Goal: Transaction & Acquisition: Purchase product/service

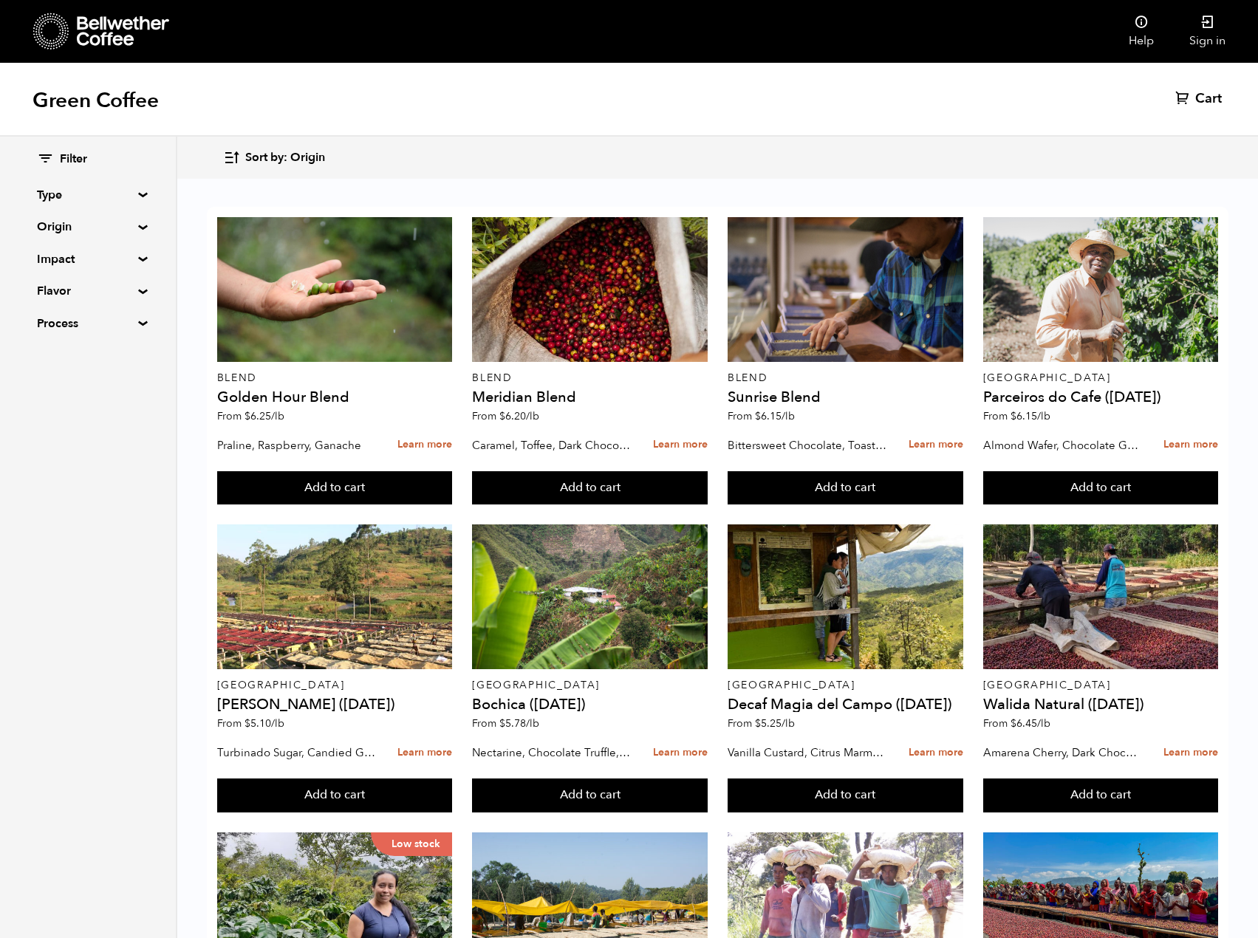
scroll to position [253, 0]
drag, startPoint x: 915, startPoint y: 463, endPoint x: 47, endPoint y: 491, distance: 868.4
click at [47, 491] on div "Filter Type Blend Single Origin Decaf Seasonal Year Round Origin Blend [GEOGRAP…" at bounding box center [88, 538] width 177 height 802
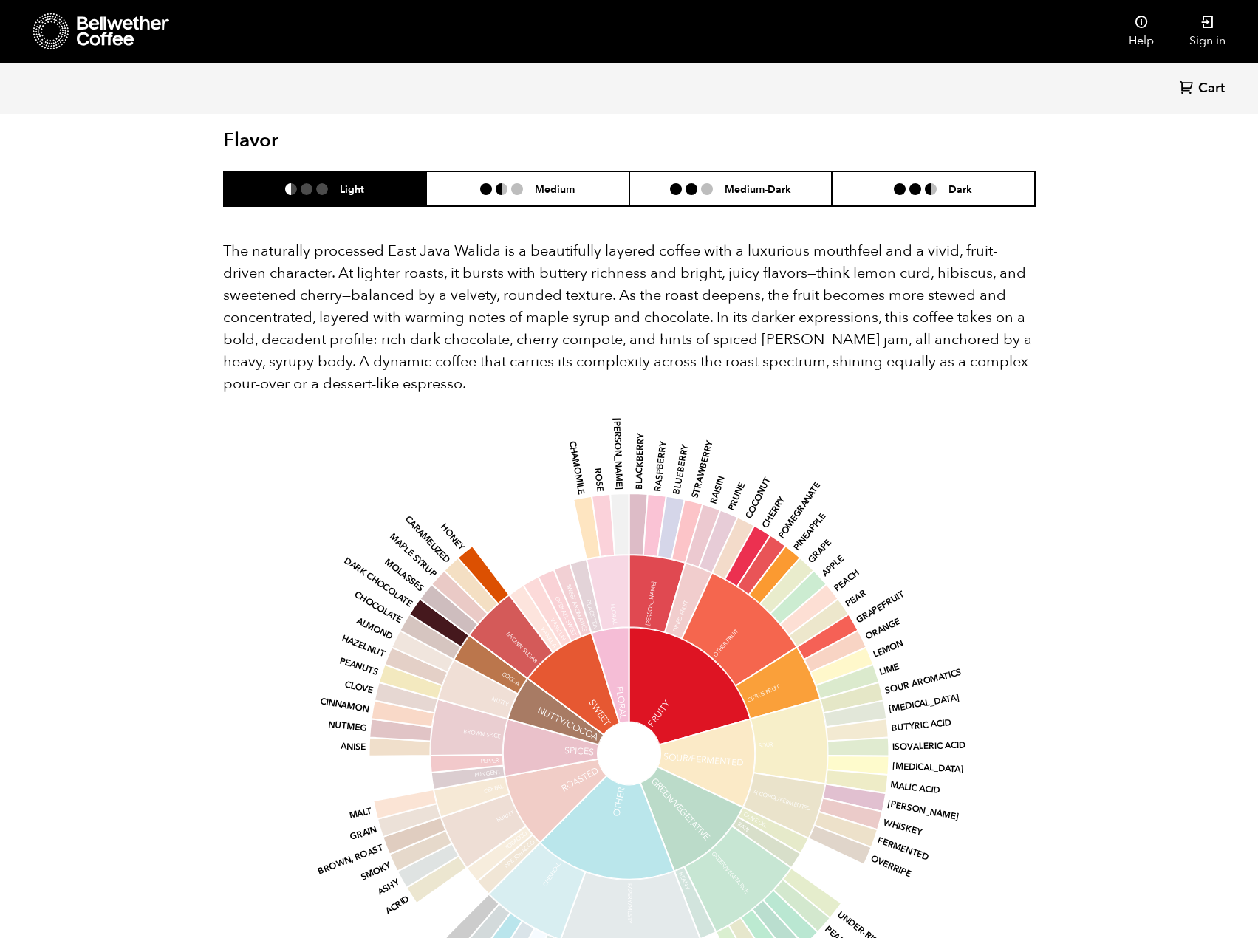
scroll to position [665, 0]
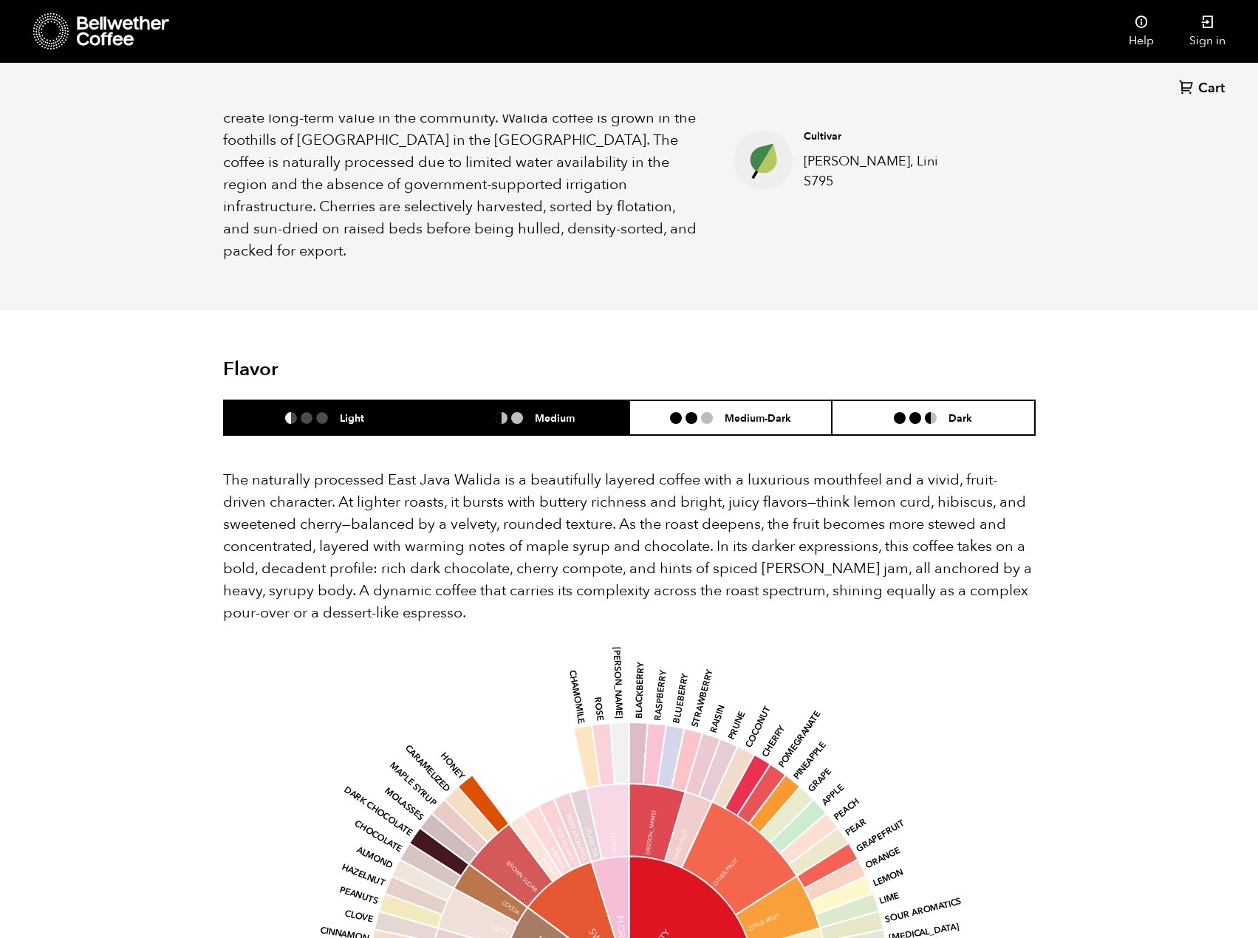
click at [535, 400] on li "Medium" at bounding box center [527, 417] width 203 height 35
click at [315, 400] on li "Light" at bounding box center [325, 417] width 203 height 35
click at [997, 485] on p "The naturally processed East Java Walida is a beautifully layered coffee with a…" at bounding box center [629, 546] width 813 height 155
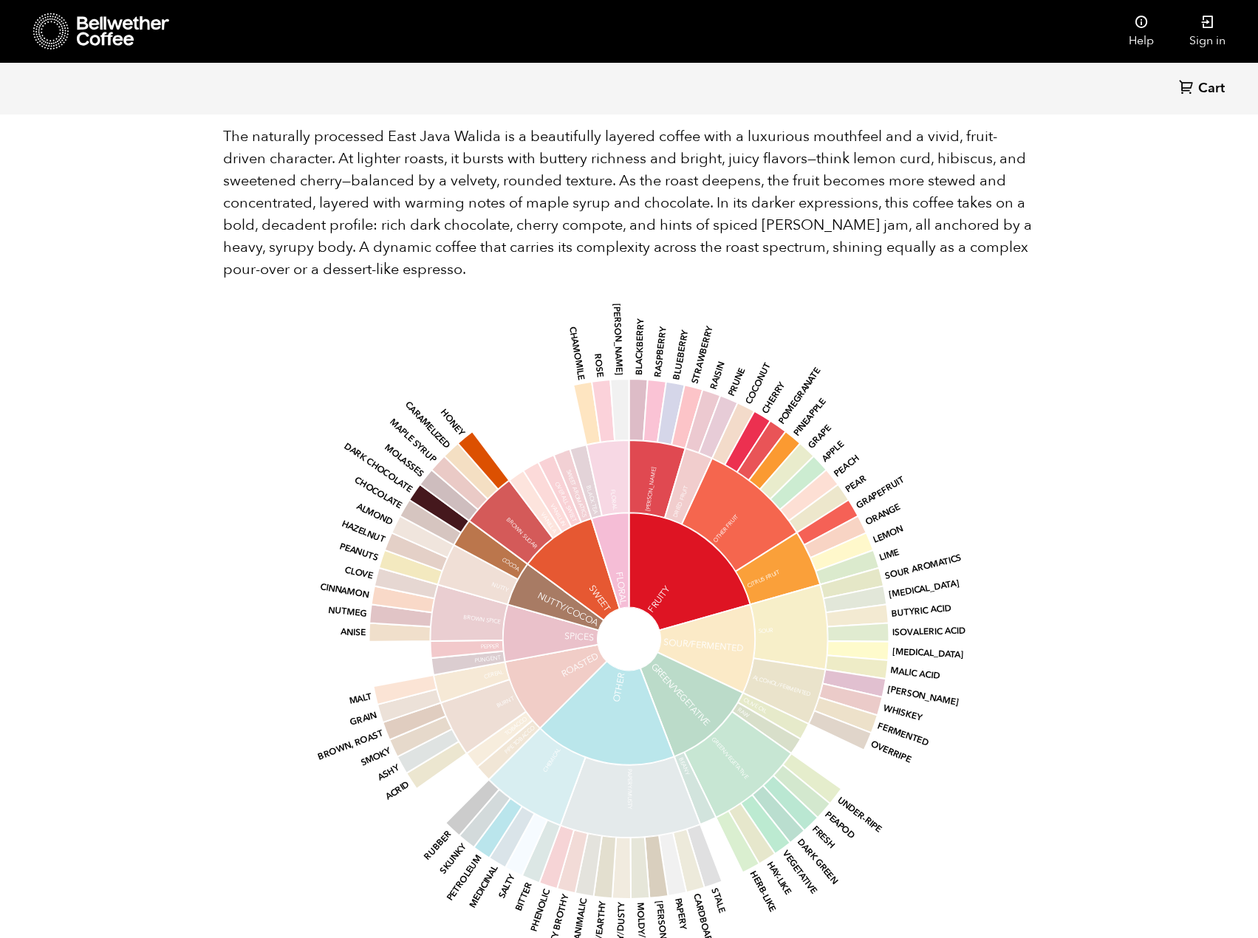
scroll to position [0, 0]
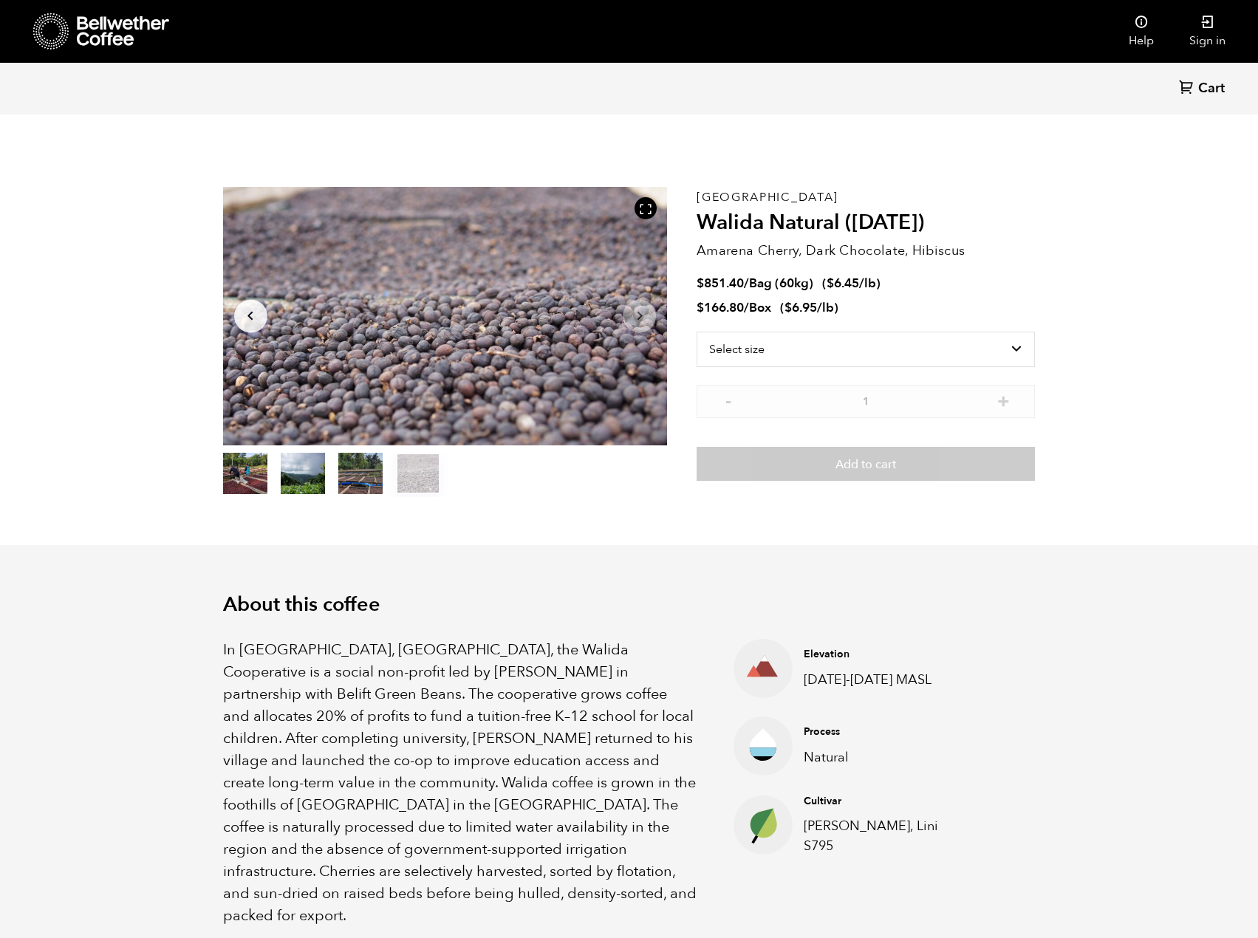
drag, startPoint x: 1101, startPoint y: 515, endPoint x: 1094, endPoint y: 273, distance: 241.7
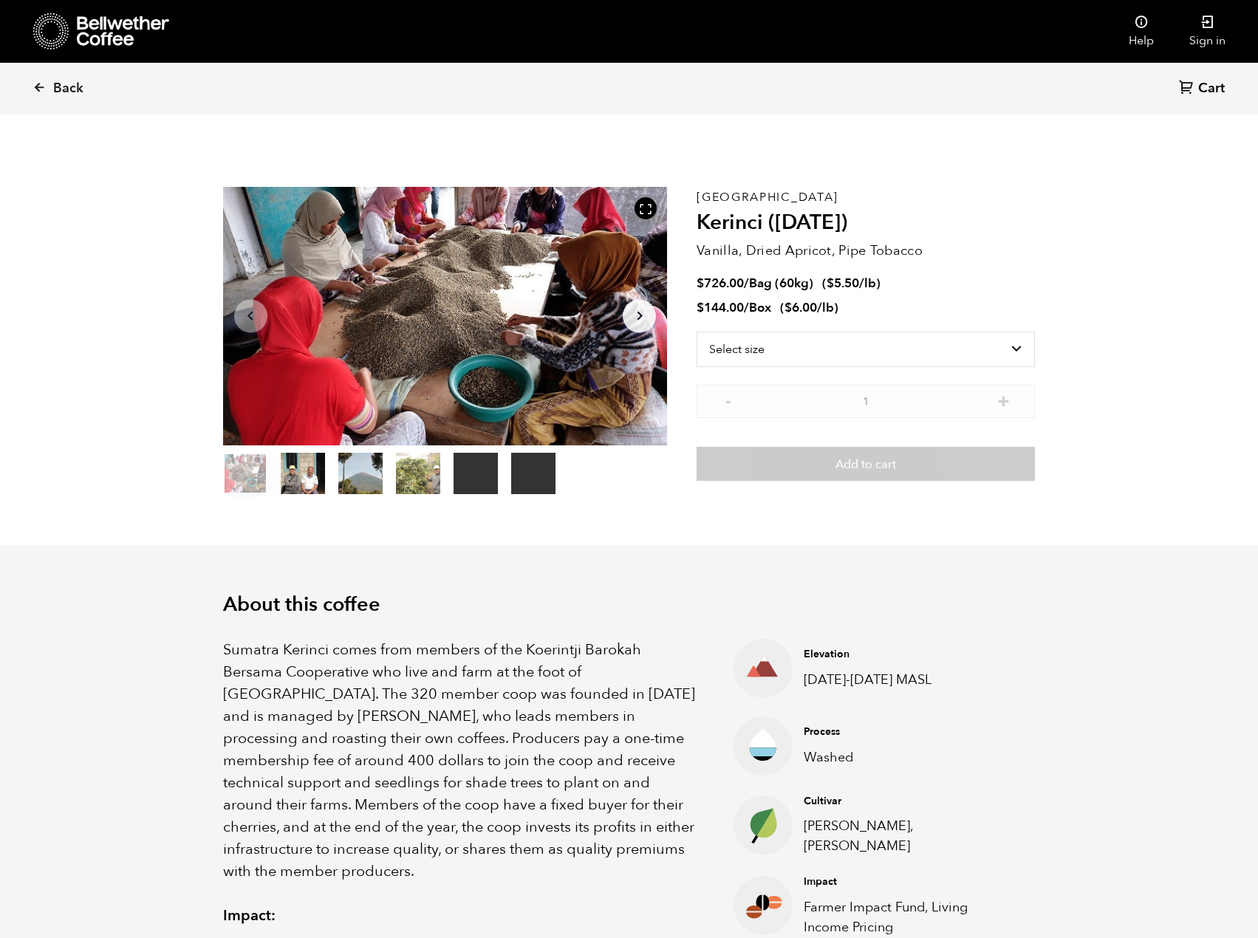
scroll to position [643, 787]
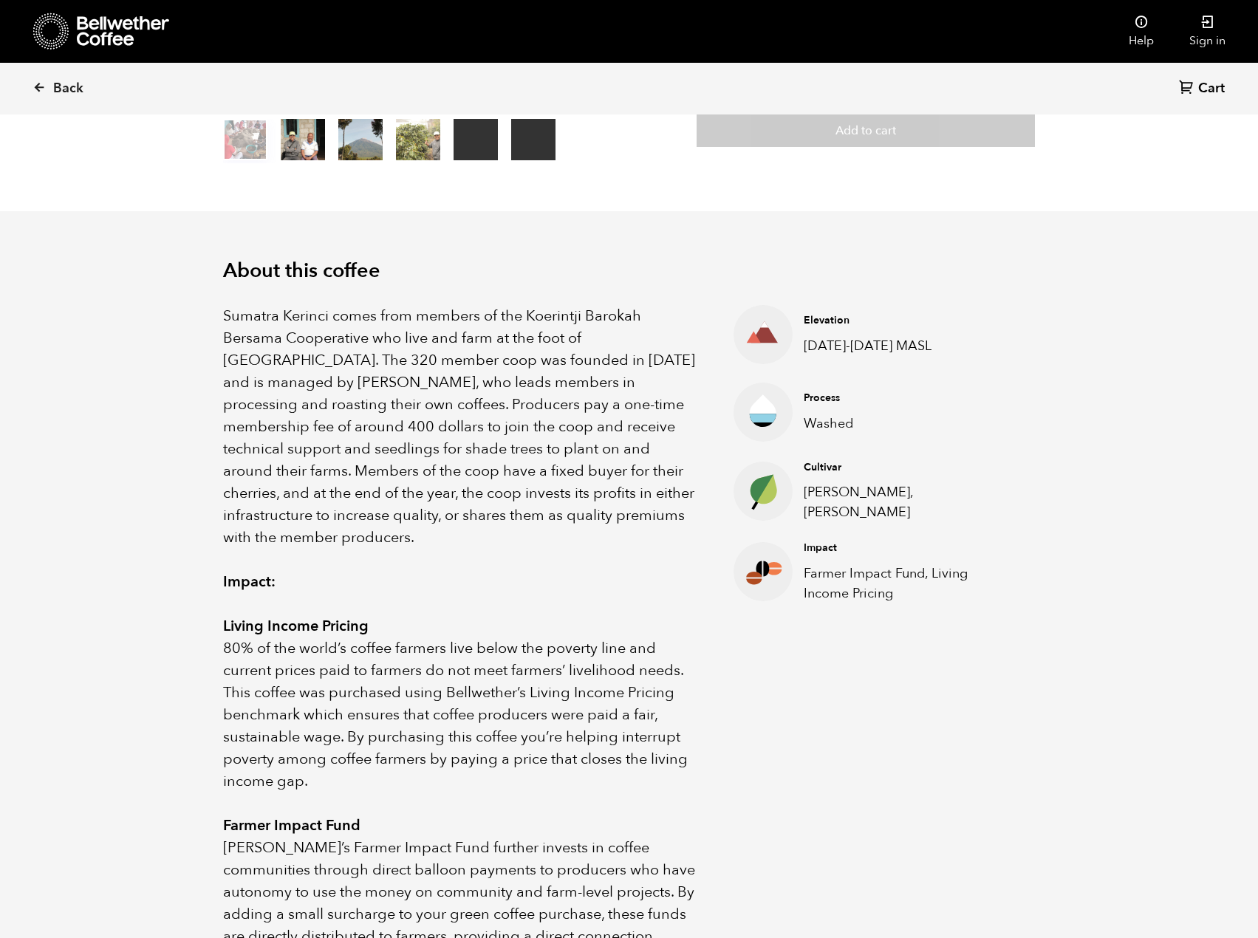
drag, startPoint x: 472, startPoint y: 637, endPoint x: 482, endPoint y: 688, distance: 52.7
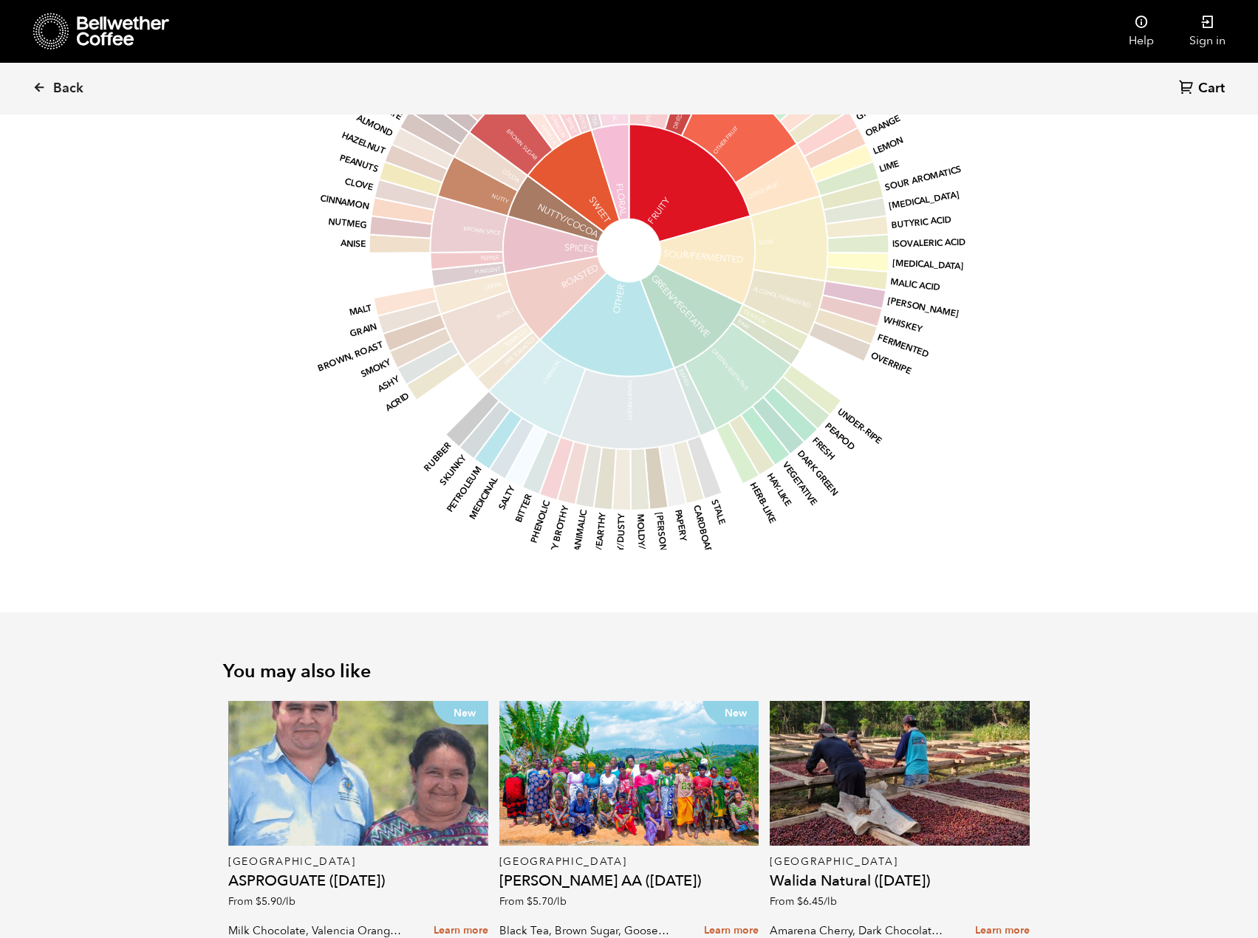
scroll to position [1837, 0]
